Goal: Transaction & Acquisition: Purchase product/service

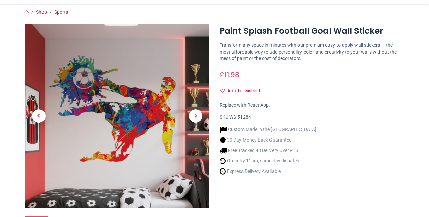
scroll to position [60, 0]
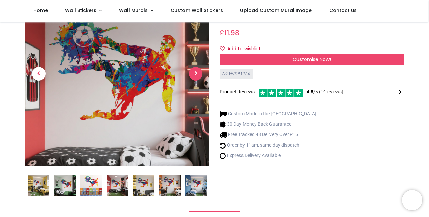
click at [197, 77] on span "Next" at bounding box center [195, 73] width 13 height 13
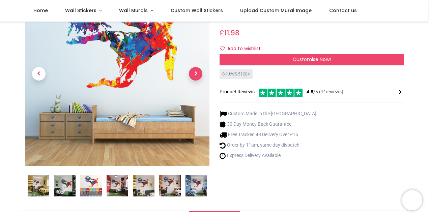
click at [197, 77] on span "Next" at bounding box center [195, 73] width 13 height 13
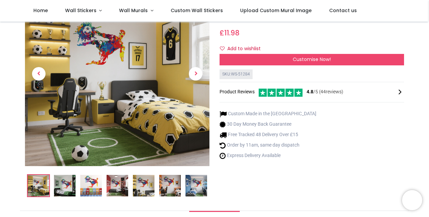
click at [195, 90] on link at bounding box center [196, 73] width 28 height 129
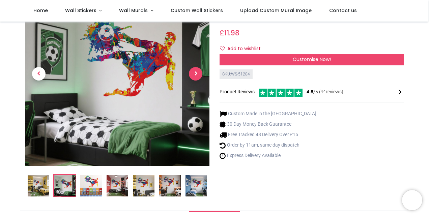
click at [196, 69] on span "Next" at bounding box center [195, 73] width 13 height 13
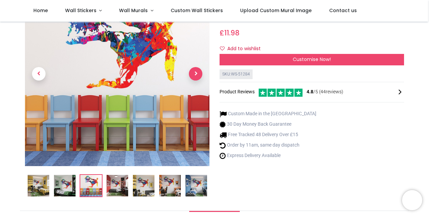
click at [196, 69] on span "Next" at bounding box center [195, 73] width 13 height 13
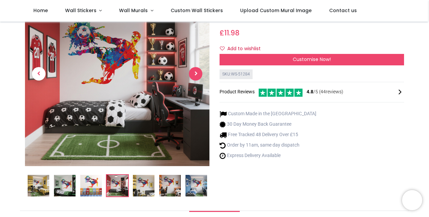
click at [196, 69] on span "Next" at bounding box center [195, 73] width 13 height 13
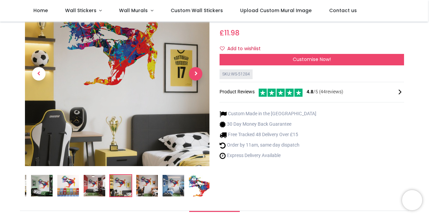
click at [196, 69] on span "Next" at bounding box center [195, 73] width 13 height 13
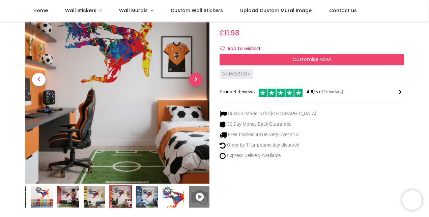
click at [196, 69] on link at bounding box center [196, 79] width 28 height 137
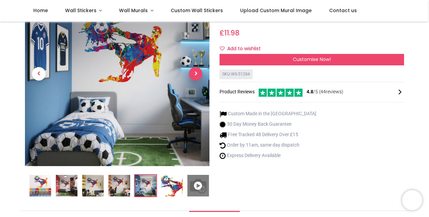
click at [195, 71] on span "Next" at bounding box center [195, 73] width 13 height 13
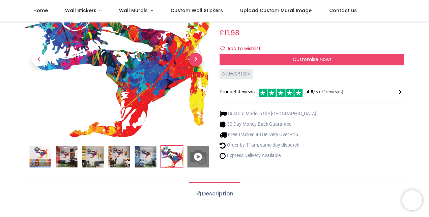
click at [193, 58] on span "Next" at bounding box center [195, 59] width 13 height 13
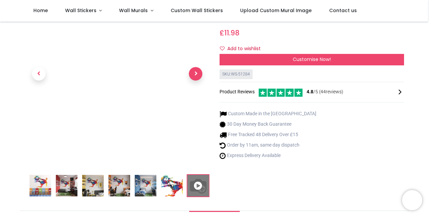
click at [196, 70] on span "Next" at bounding box center [195, 73] width 13 height 13
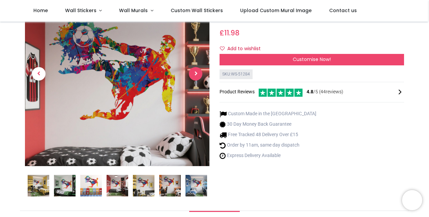
click at [196, 70] on span "Next" at bounding box center [195, 73] width 13 height 13
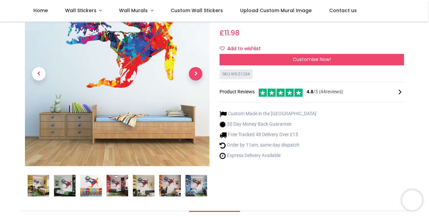
click at [196, 70] on span "Next" at bounding box center [195, 73] width 13 height 13
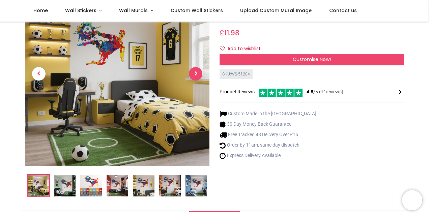
click at [196, 70] on span "Next" at bounding box center [195, 73] width 13 height 13
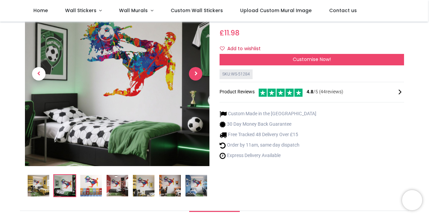
click at [196, 70] on span "Next" at bounding box center [195, 73] width 13 height 13
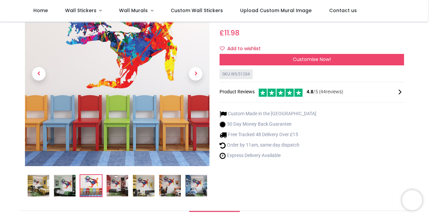
click at [30, 70] on link at bounding box center [39, 73] width 28 height 129
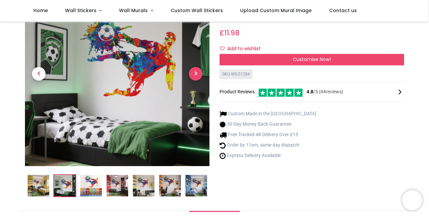
click at [197, 77] on span "Next" at bounding box center [195, 73] width 13 height 13
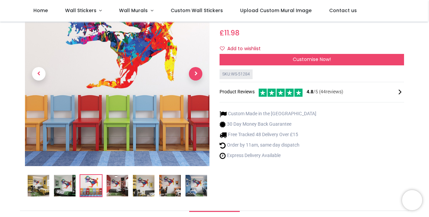
click at [195, 74] on span "Next" at bounding box center [195, 73] width 13 height 13
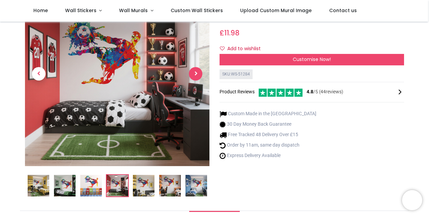
click at [195, 74] on span "Next" at bounding box center [195, 73] width 13 height 13
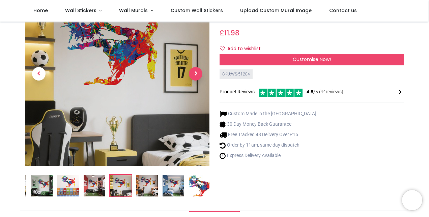
click at [195, 74] on span "Next" at bounding box center [195, 73] width 13 height 13
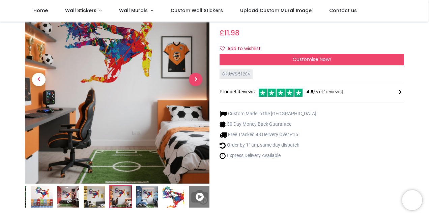
click at [195, 74] on span "Next" at bounding box center [195, 79] width 13 height 13
